Goal: Navigation & Orientation: Find specific page/section

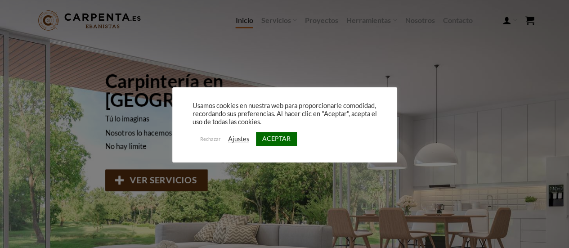
click at [275, 142] on link "ACEPTAR" at bounding box center [276, 139] width 41 height 14
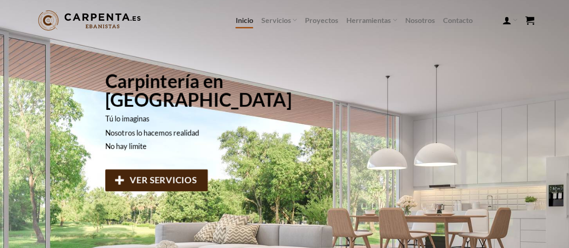
click at [168, 173] on span "VER SERVICIOS" at bounding box center [162, 180] width 67 height 14
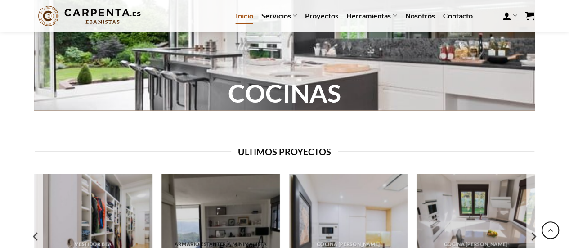
scroll to position [694, 0]
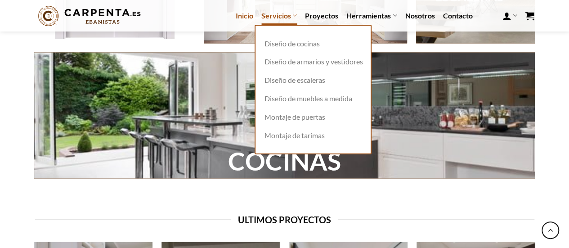
click at [283, 18] on link "Servicios" at bounding box center [279, 16] width 36 height 18
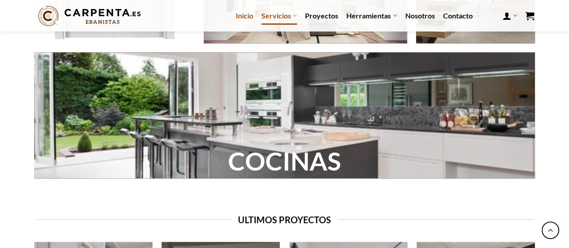
scroll to position [690, 0]
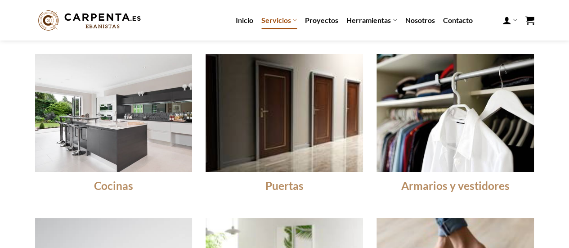
click at [283, 25] on link "Servicios" at bounding box center [279, 20] width 36 height 18
